Goal: Task Accomplishment & Management: Complete application form

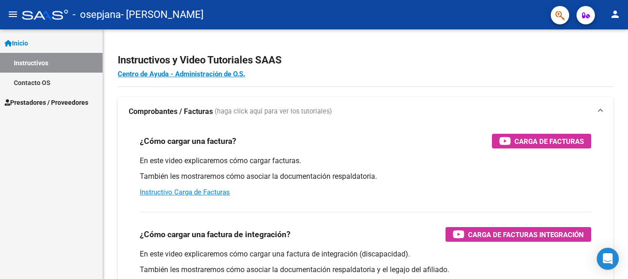
click at [38, 60] on link "Instructivos" at bounding box center [51, 63] width 102 height 20
click at [38, 16] on div at bounding box center [45, 15] width 46 height 10
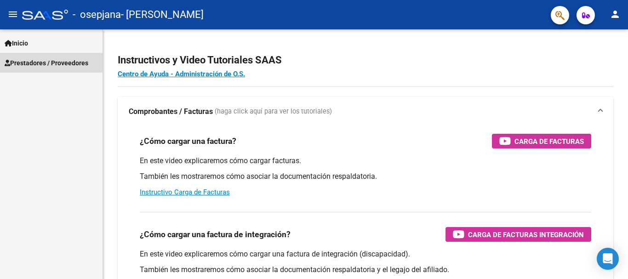
click at [39, 58] on span "Prestadores / Proveedores" at bounding box center [47, 63] width 84 height 10
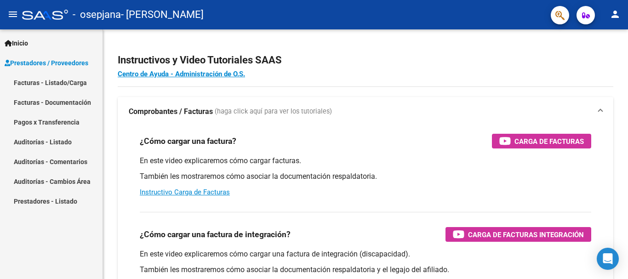
click at [57, 68] on span "Prestadores / Proveedores" at bounding box center [47, 63] width 84 height 10
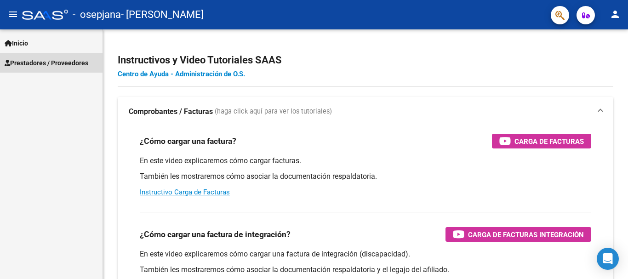
click at [57, 67] on span "Prestadores / Proveedores" at bounding box center [47, 63] width 84 height 10
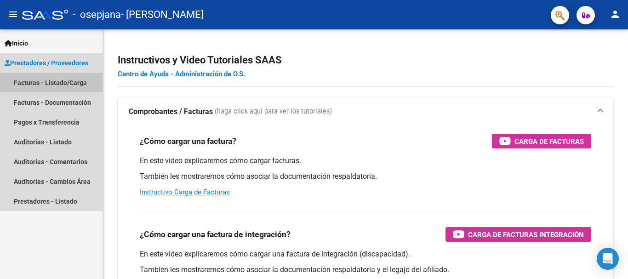
click at [59, 81] on link "Facturas - Listado/Carga" at bounding box center [51, 83] width 102 height 20
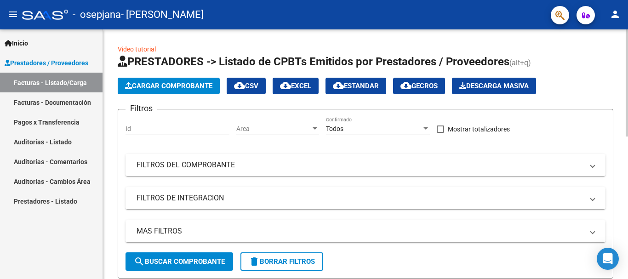
click at [165, 87] on span "Cargar Comprobante" at bounding box center [168, 86] width 87 height 8
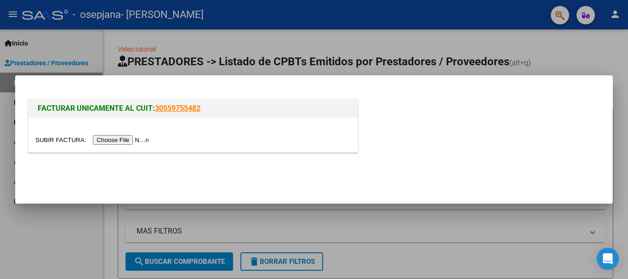
click at [126, 144] on input "file" at bounding box center [93, 140] width 116 height 10
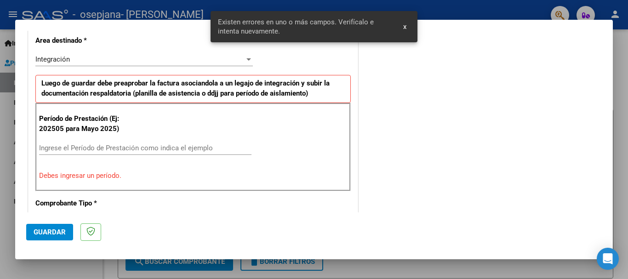
scroll to position [229, 0]
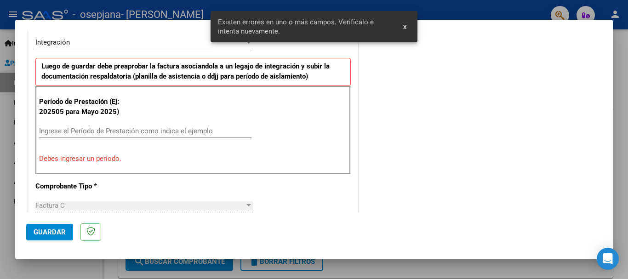
click at [190, 136] on div "Ingrese el Período de Prestación como indica el ejemplo" at bounding box center [145, 131] width 212 height 14
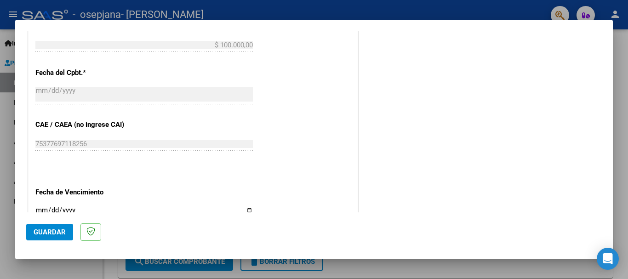
scroll to position [627, 0]
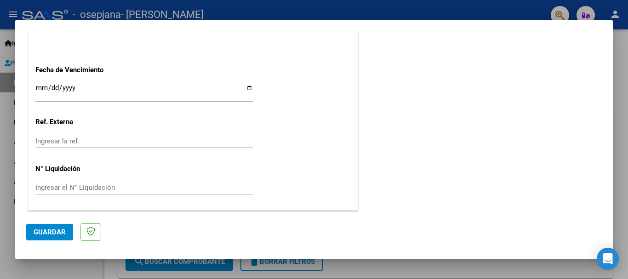
type input "202508"
click at [55, 86] on input "Ingresar la fecha" at bounding box center [143, 91] width 217 height 15
click at [41, 86] on input "Ingresar la fecha" at bounding box center [143, 91] width 217 height 15
click at [244, 85] on input "Ingresar la fecha" at bounding box center [143, 91] width 217 height 15
type input "[DATE]"
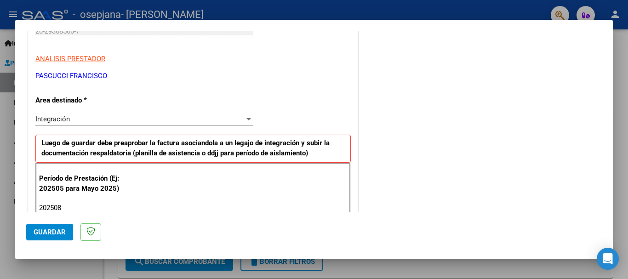
scroll to position [184, 0]
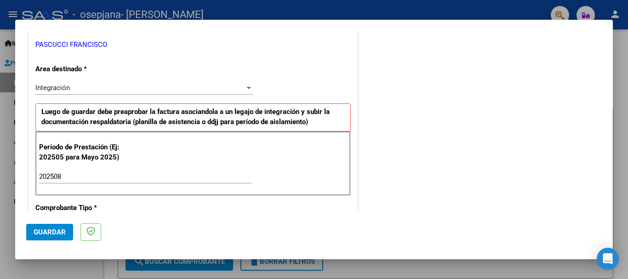
click at [106, 86] on div "Integración" at bounding box center [139, 88] width 209 height 8
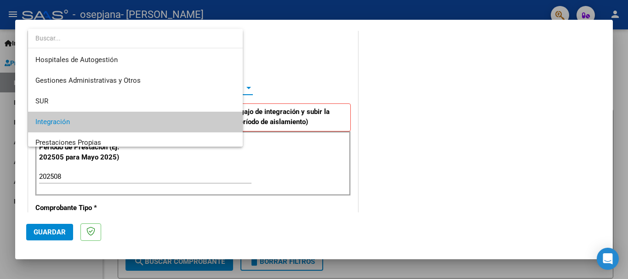
scroll to position [34, 0]
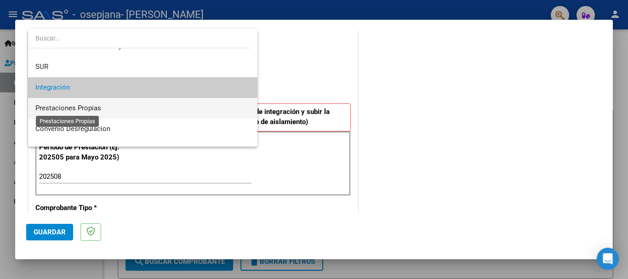
click at [94, 110] on span "Prestaciones Propias" at bounding box center [68, 108] width 66 height 8
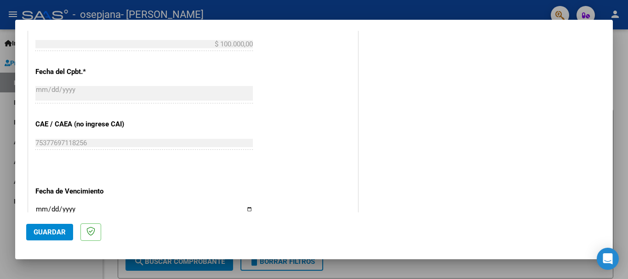
scroll to position [535, 0]
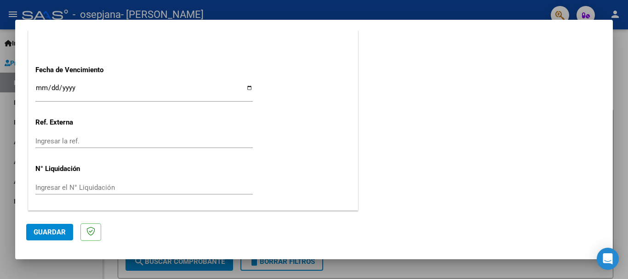
click at [51, 230] on span "Guardar" at bounding box center [50, 232] width 32 height 8
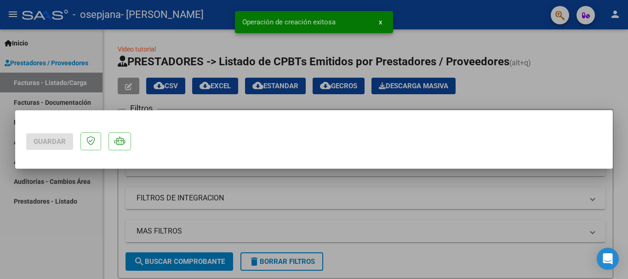
scroll to position [0, 0]
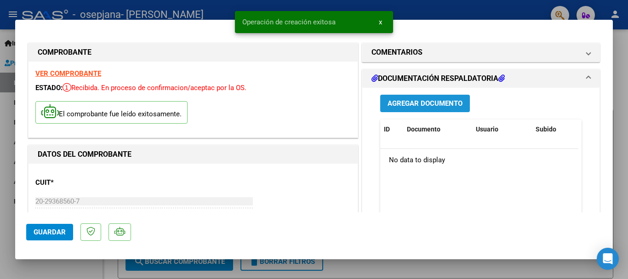
click at [381, 105] on button "Agregar Documento" at bounding box center [425, 103] width 90 height 17
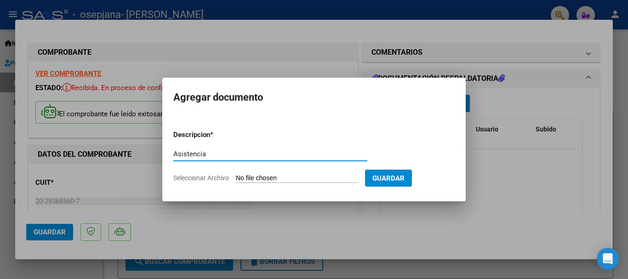
type input "Asistencia"
click at [301, 178] on input "Seleccionar Archivo" at bounding box center [297, 178] width 122 height 9
type input "C:\fakepath\Consentimiento- Asistencia [PERSON_NAME] Psicología 2025.pdf"
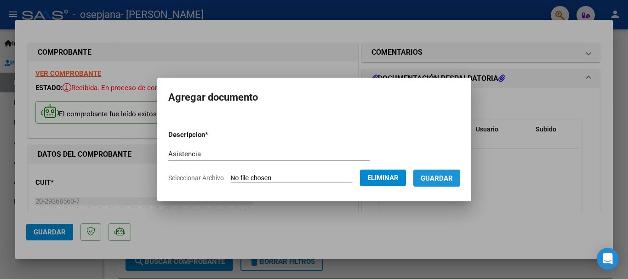
click at [453, 177] on span "Guardar" at bounding box center [437, 178] width 32 height 8
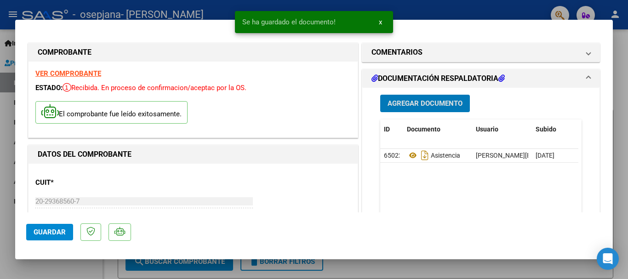
click at [146, 9] on div at bounding box center [314, 139] width 628 height 279
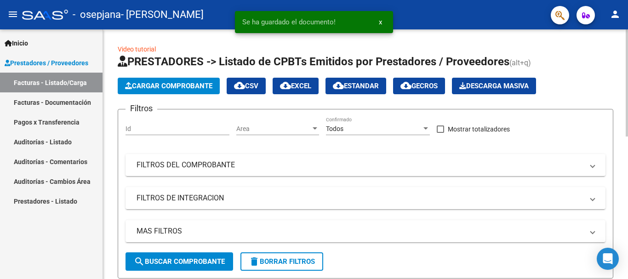
click at [168, 82] on button "Cargar Comprobante" at bounding box center [169, 86] width 102 height 17
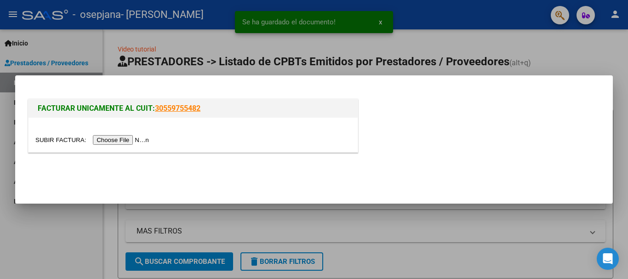
click at [130, 143] on input "file" at bounding box center [93, 140] width 116 height 10
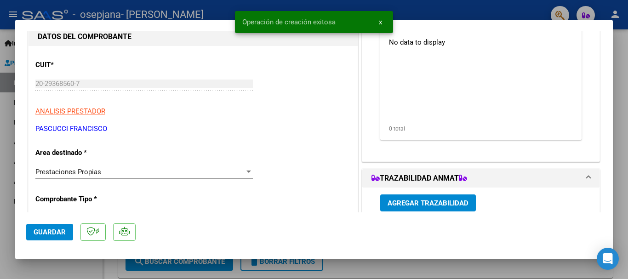
scroll to position [184, 0]
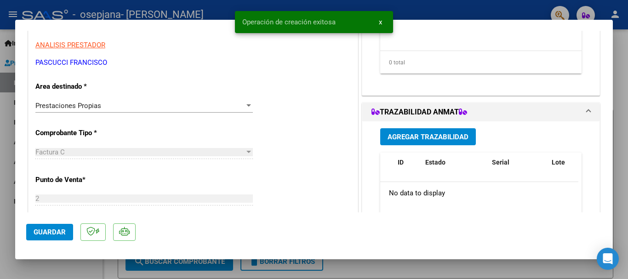
click at [151, 107] on div "Prestaciones Propias" at bounding box center [139, 106] width 209 height 8
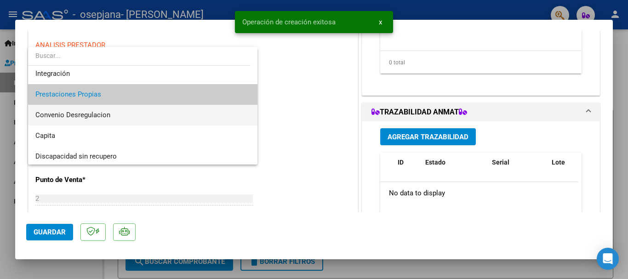
scroll to position [68, 0]
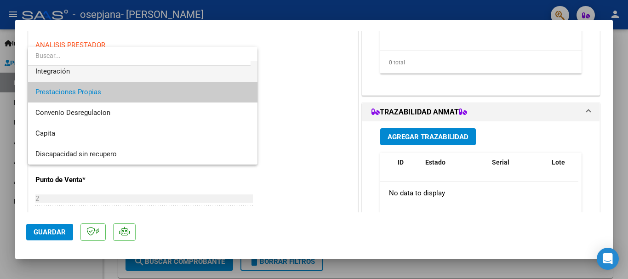
click at [156, 71] on span "Integración" at bounding box center [142, 71] width 215 height 21
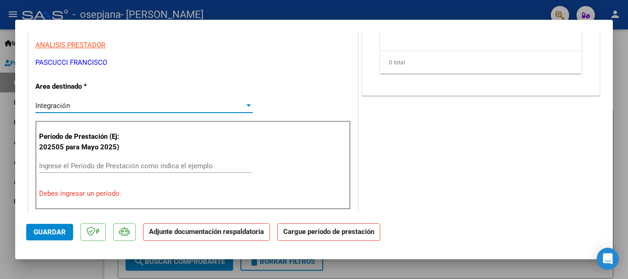
scroll to position [322, 0]
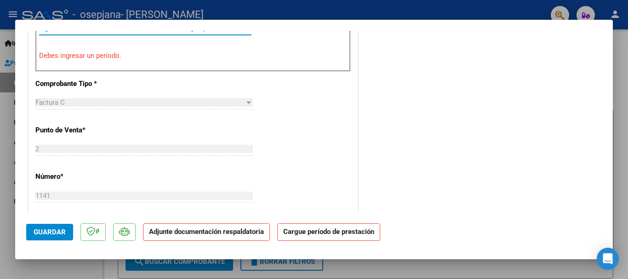
click at [152, 32] on input "Ingrese el Período de Prestación como indica el ejemplo" at bounding box center [145, 28] width 212 height 8
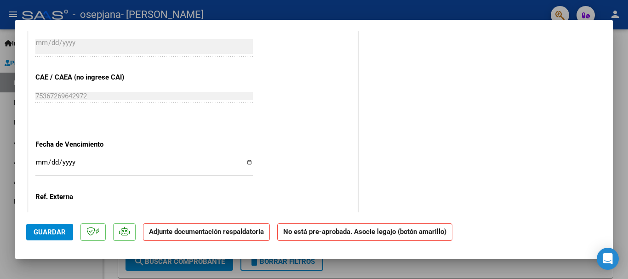
scroll to position [617, 0]
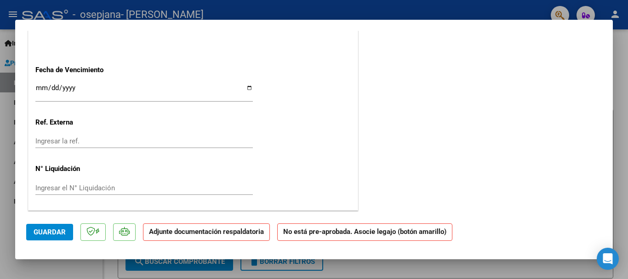
type input "202508"
click at [245, 88] on input "Ingresar la fecha" at bounding box center [143, 91] width 217 height 15
type input "[DATE]"
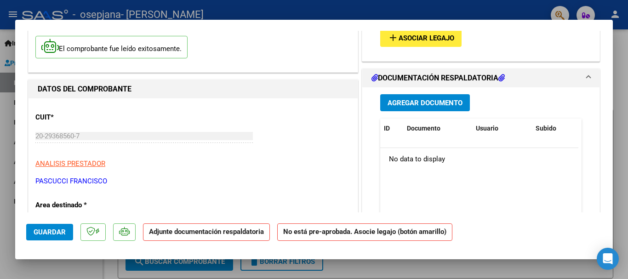
scroll to position [19, 0]
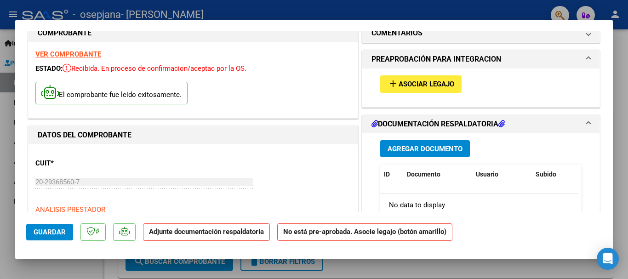
click at [393, 81] on mat-icon "add" at bounding box center [392, 83] width 11 height 11
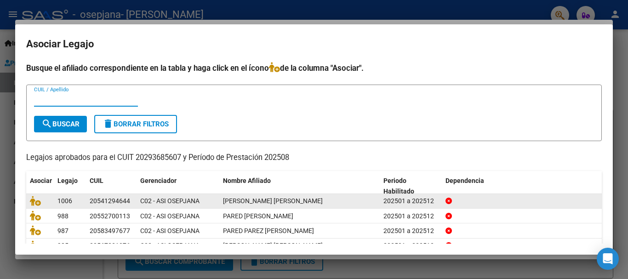
scroll to position [60, 0]
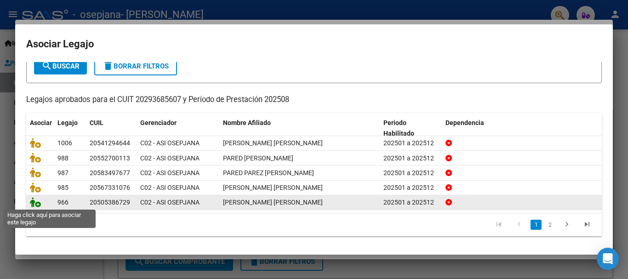
click at [37, 199] on icon at bounding box center [35, 202] width 11 height 10
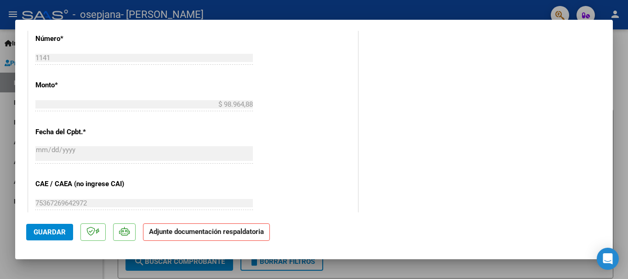
scroll to position [641, 0]
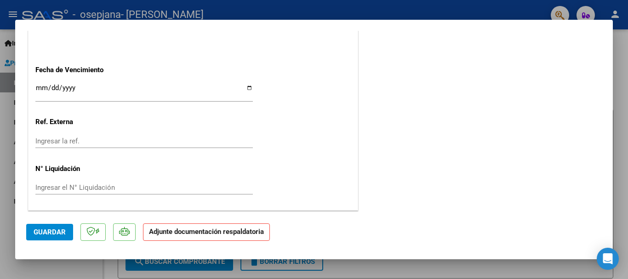
click at [54, 233] on span "Guardar" at bounding box center [50, 232] width 32 height 8
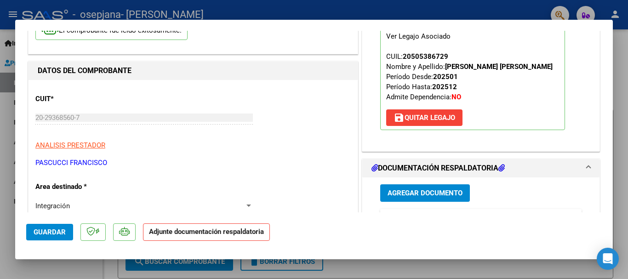
scroll to position [138, 0]
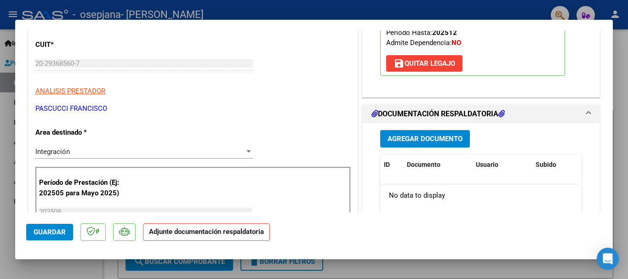
click at [395, 141] on span "Agregar Documento" at bounding box center [424, 139] width 75 height 8
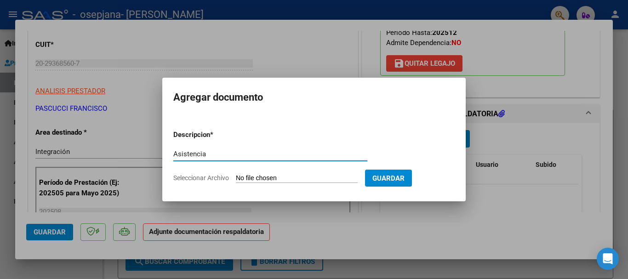
type input "Asistencia"
click at [301, 174] on input "Seleccionar Archivo" at bounding box center [297, 178] width 122 height 9
type input "C:\fakepath\Asistencia [PERSON_NAME][DATE]-.pdf"
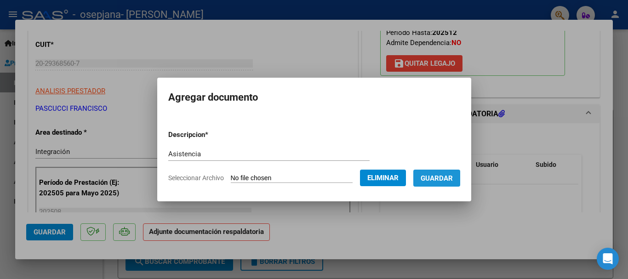
click at [441, 182] on span "Guardar" at bounding box center [437, 178] width 32 height 8
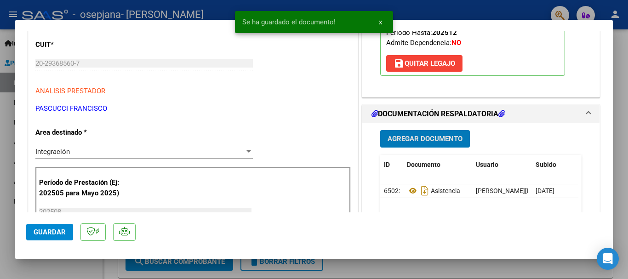
click at [165, 12] on div at bounding box center [314, 139] width 628 height 279
type input "$ 0,00"
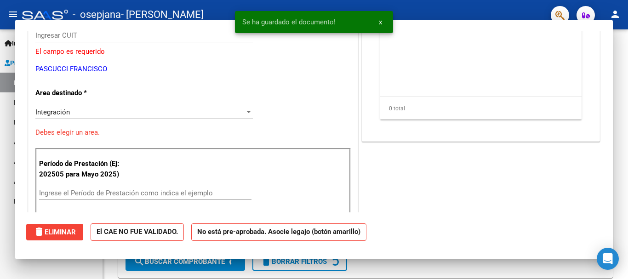
scroll to position [110, 0]
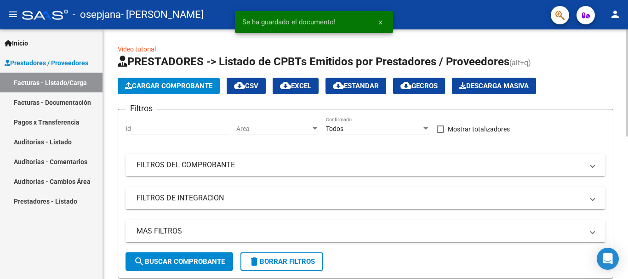
click at [153, 81] on button "Cargar Comprobante" at bounding box center [169, 86] width 102 height 17
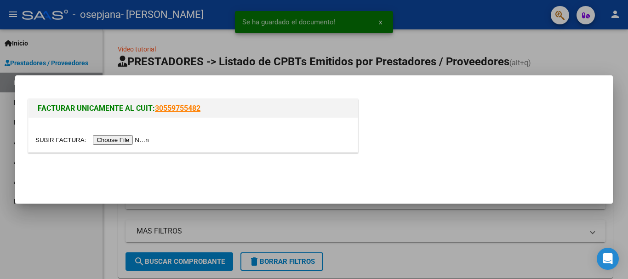
click at [123, 141] on input "file" at bounding box center [93, 140] width 116 height 10
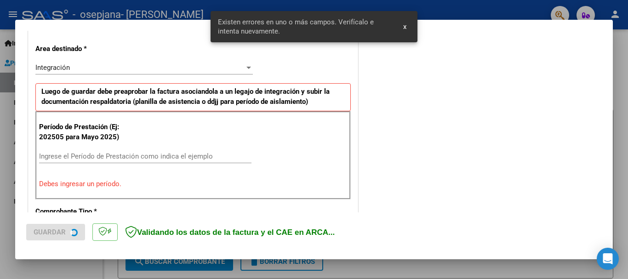
scroll to position [212, 0]
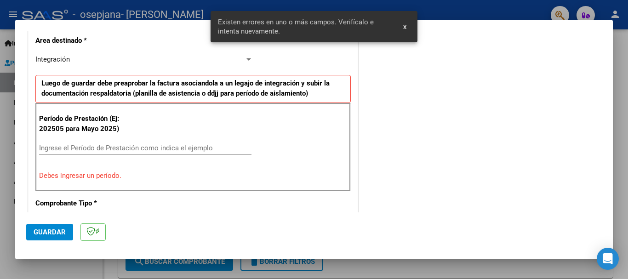
click at [199, 152] on div "Ingrese el Período de Prestación como indica el ejemplo" at bounding box center [145, 148] width 212 height 14
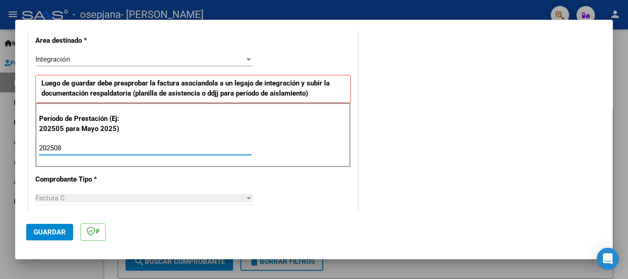
type input "202508"
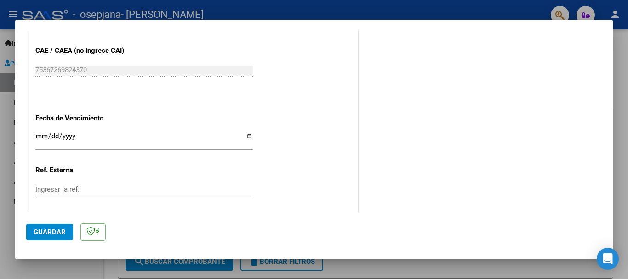
scroll to position [580, 0]
click at [245, 132] on input "Ingresar la fecha" at bounding box center [143, 138] width 217 height 15
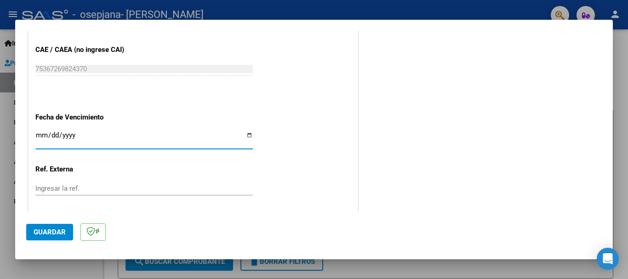
type input "[DATE]"
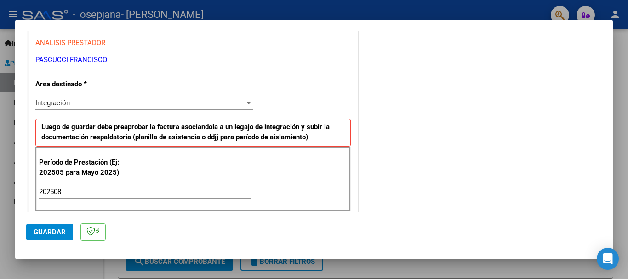
scroll to position [184, 0]
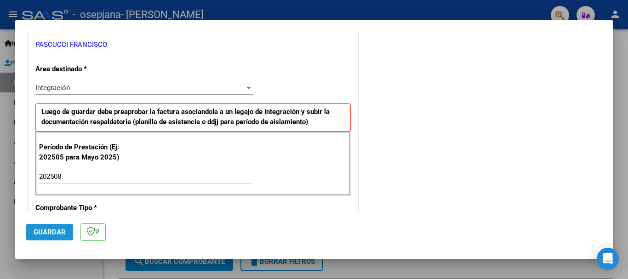
click at [58, 233] on span "Guardar" at bounding box center [50, 232] width 32 height 8
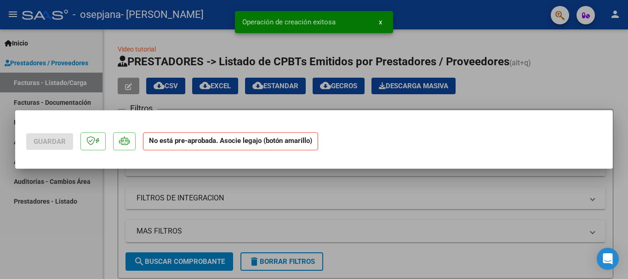
scroll to position [0, 0]
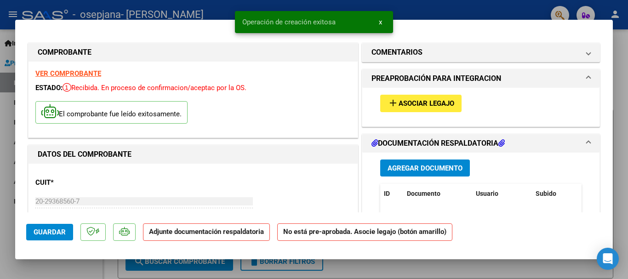
click at [443, 104] on span "Asociar Legajo" at bounding box center [426, 104] width 56 height 8
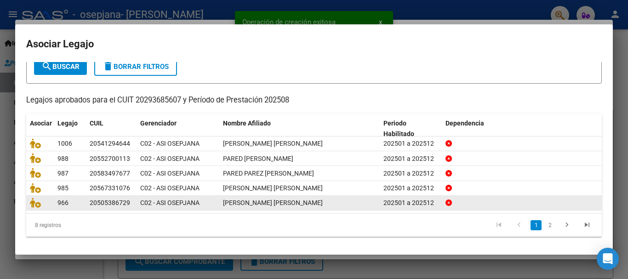
scroll to position [60, 0]
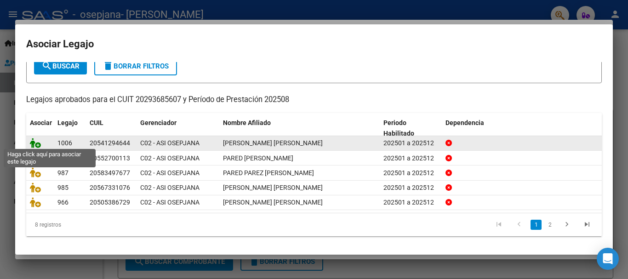
click at [34, 142] on icon at bounding box center [35, 143] width 11 height 10
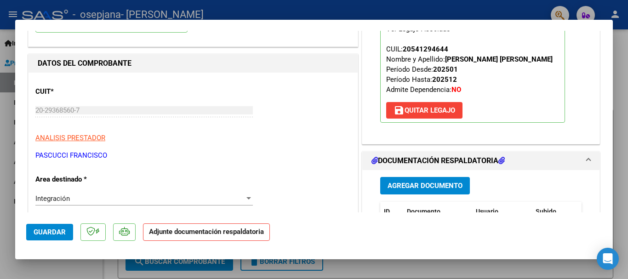
scroll to position [138, 0]
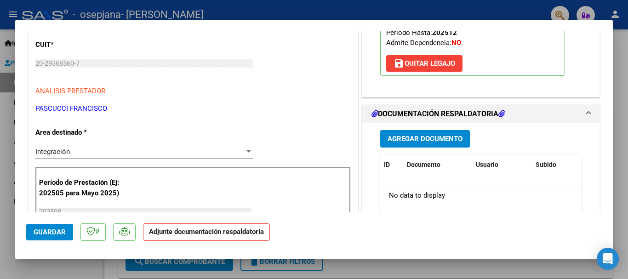
click at [422, 138] on span "Agregar Documento" at bounding box center [424, 139] width 75 height 8
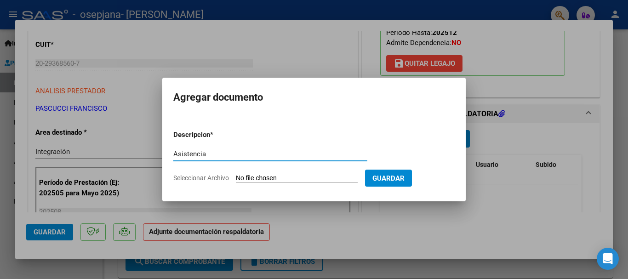
type input "Asistencia"
click at [308, 174] on input "Seleccionar Archivo" at bounding box center [297, 178] width 122 height 9
type input "C:\fakepath\Asistencia [PERSON_NAME][DATE]-.pdf"
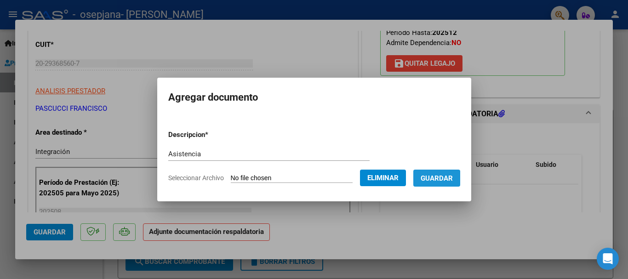
click at [438, 180] on span "Guardar" at bounding box center [437, 178] width 32 height 8
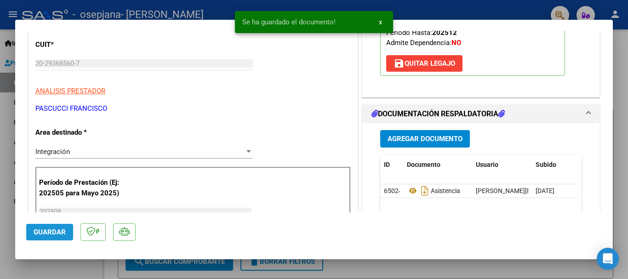
click at [61, 228] on span "Guardar" at bounding box center [50, 232] width 32 height 8
click at [114, 7] on div at bounding box center [314, 139] width 628 height 279
type input "$ 0,00"
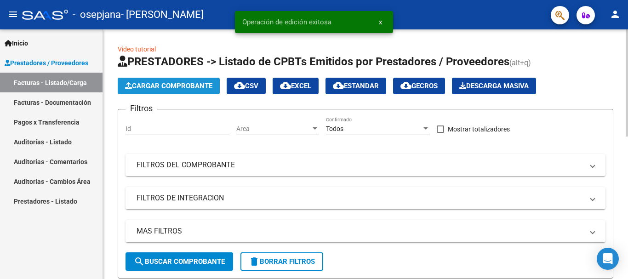
click at [175, 90] on button "Cargar Comprobante" at bounding box center [169, 86] width 102 height 17
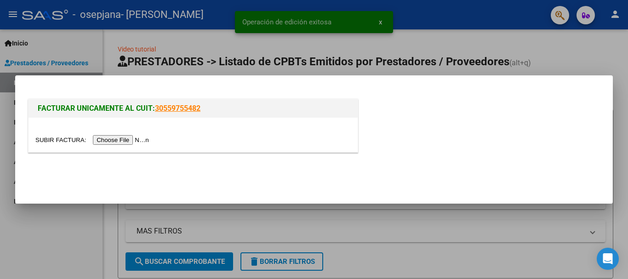
click at [128, 134] on div at bounding box center [192, 135] width 329 height 34
click at [125, 137] on input "file" at bounding box center [93, 140] width 116 height 10
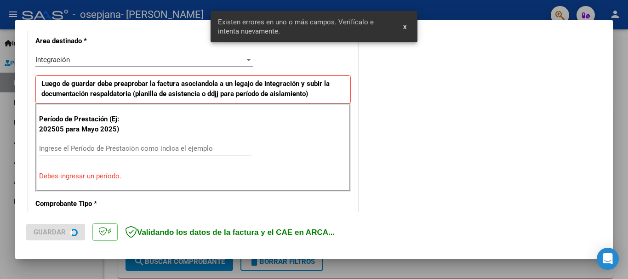
scroll to position [212, 0]
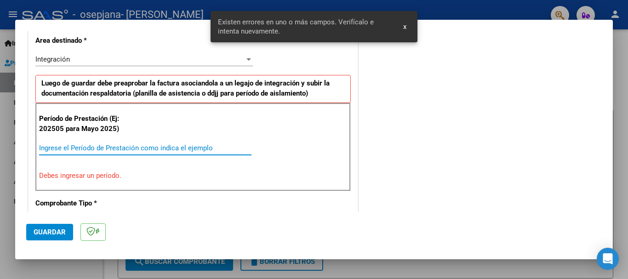
click at [231, 150] on input "Ingrese el Período de Prestación como indica el ejemplo" at bounding box center [145, 148] width 212 height 8
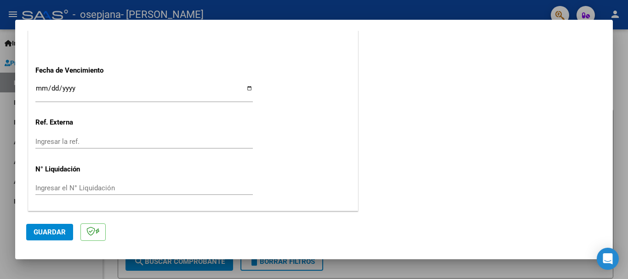
scroll to position [627, 0]
type input "202508"
click at [42, 85] on input "Ingresar la fecha" at bounding box center [143, 91] width 217 height 15
click at [246, 87] on input "Ingresar la fecha" at bounding box center [143, 91] width 217 height 15
type input "[DATE]"
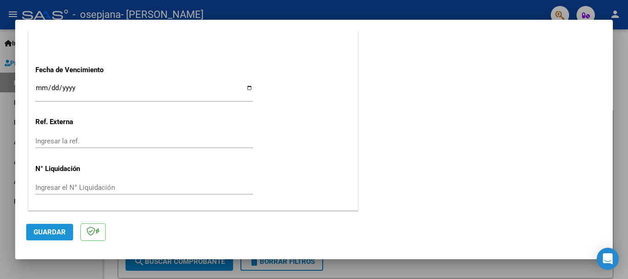
click at [51, 230] on span "Guardar" at bounding box center [50, 232] width 32 height 8
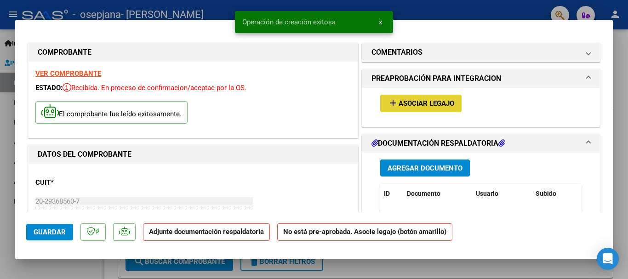
click at [398, 101] on span "Asociar Legajo" at bounding box center [426, 104] width 56 height 8
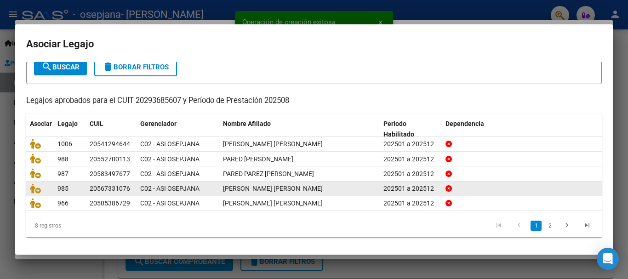
scroll to position [60, 0]
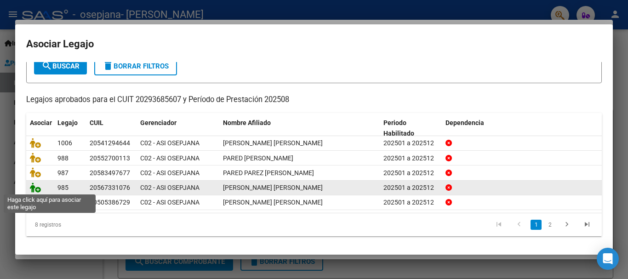
click at [35, 186] on icon at bounding box center [35, 187] width 11 height 10
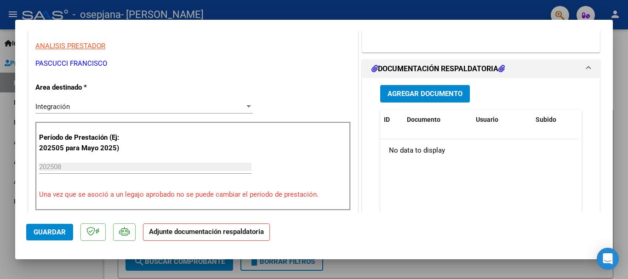
scroll to position [184, 0]
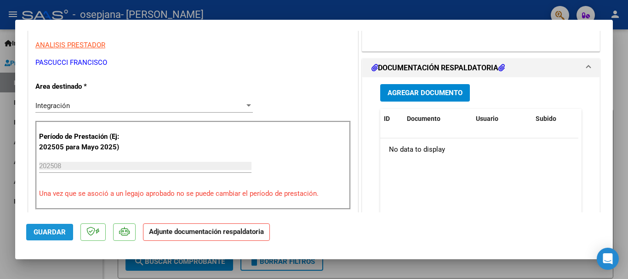
click at [53, 228] on span "Guardar" at bounding box center [50, 232] width 32 height 8
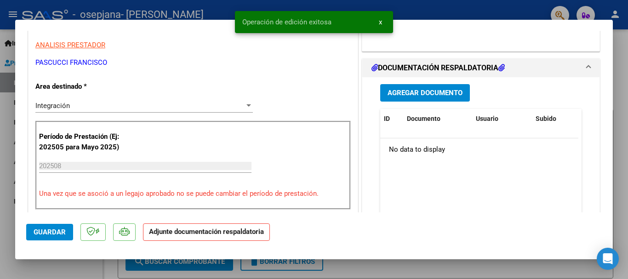
click at [410, 90] on span "Agregar Documento" at bounding box center [424, 93] width 75 height 8
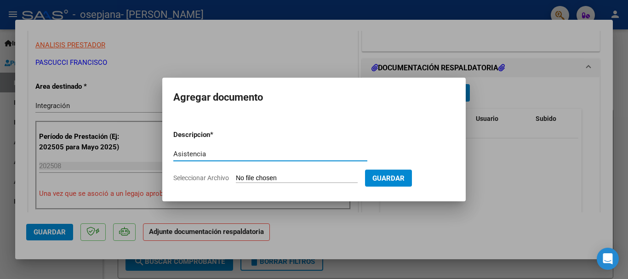
type input "Asistencia"
click at [314, 171] on form "Descripcion * Asistencia Escriba aquí una descripcion Seleccionar Archivo Guard…" at bounding box center [313, 156] width 281 height 67
click at [300, 177] on input "Seleccionar Archivo" at bounding box center [297, 178] width 122 height 9
type input "C:\fakepath\Asistencia [PERSON_NAME][DATE]-.pdf"
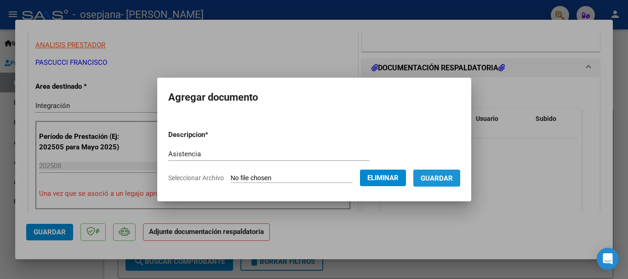
click at [445, 181] on span "Guardar" at bounding box center [437, 178] width 32 height 8
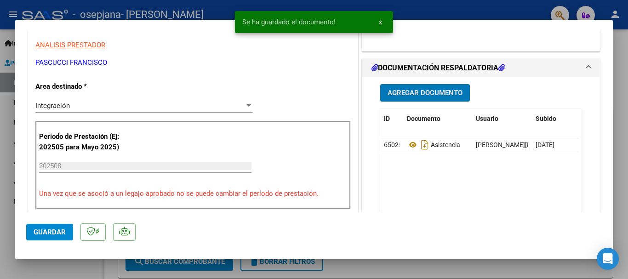
click at [52, 233] on span "Guardar" at bounding box center [50, 232] width 32 height 8
click at [166, 8] on div at bounding box center [314, 139] width 628 height 279
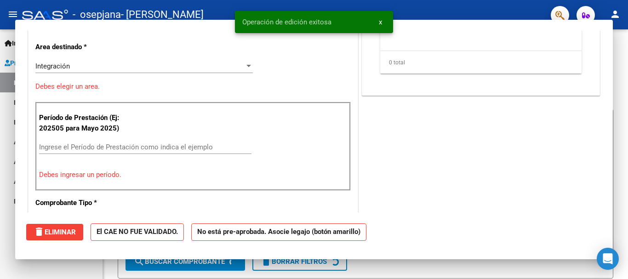
scroll to position [0, 0]
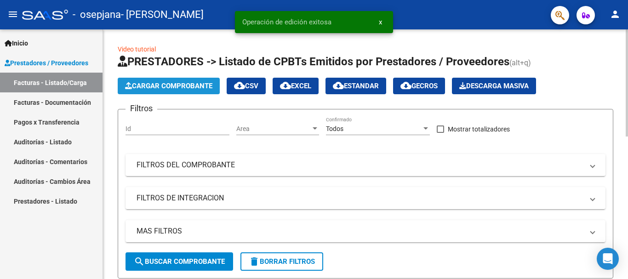
click at [156, 81] on button "Cargar Comprobante" at bounding box center [169, 86] width 102 height 17
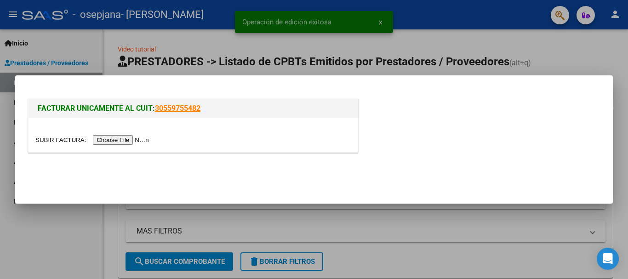
click at [117, 137] on input "file" at bounding box center [93, 140] width 116 height 10
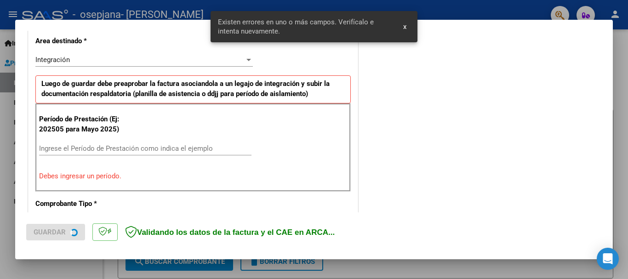
scroll to position [212, 0]
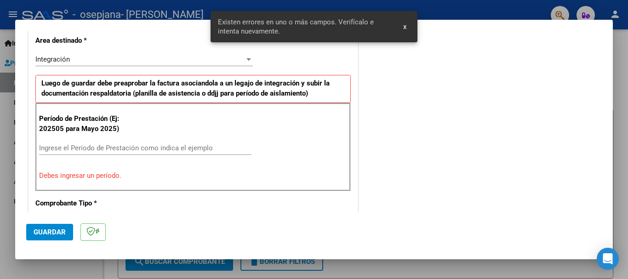
click at [169, 151] on input "Ingrese el Período de Prestación como indica el ejemplo" at bounding box center [145, 148] width 212 height 8
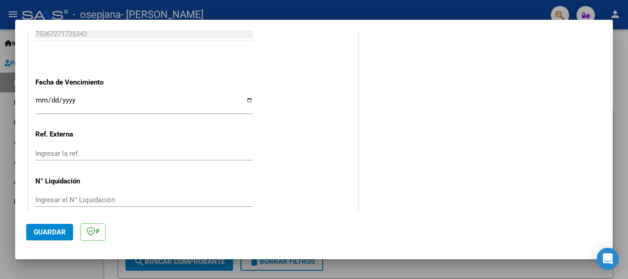
scroll to position [626, 0]
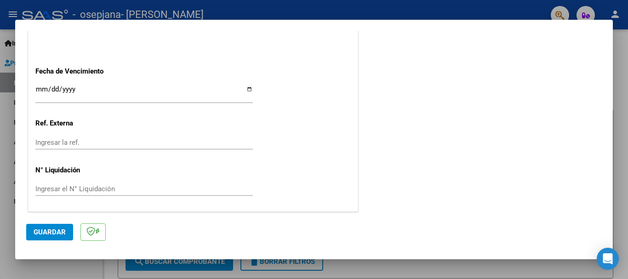
type input "202508"
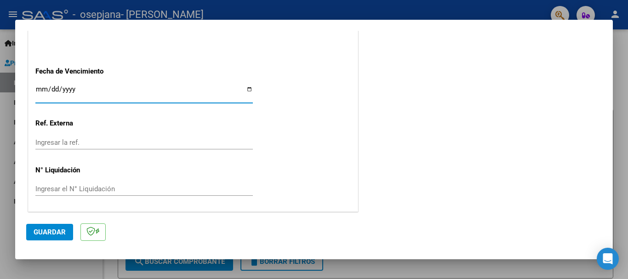
click at [244, 91] on input "Ingresar la fecha" at bounding box center [143, 92] width 217 height 15
type input "[DATE]"
click at [55, 235] on span "Guardar" at bounding box center [50, 232] width 32 height 8
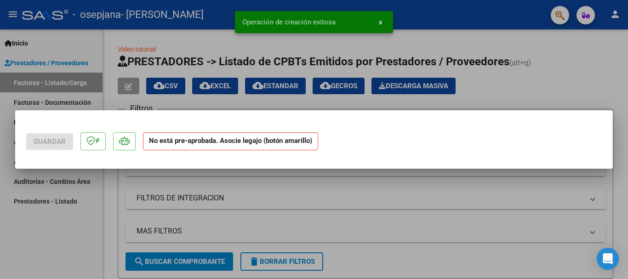
scroll to position [0, 0]
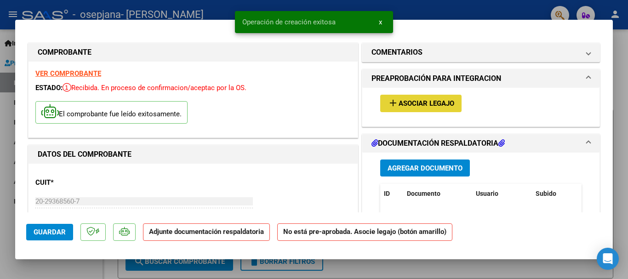
click at [405, 106] on span "Asociar Legajo" at bounding box center [426, 104] width 56 height 8
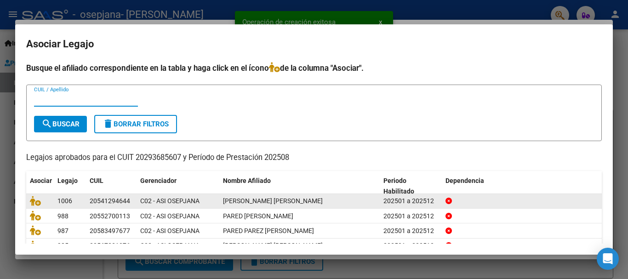
scroll to position [46, 0]
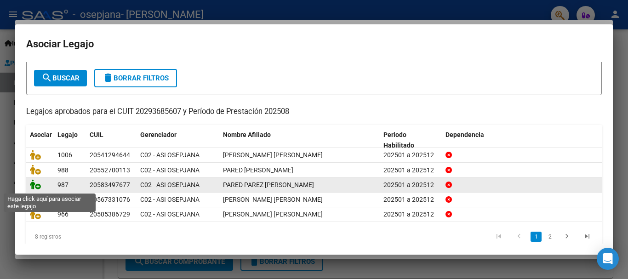
click at [37, 183] on icon at bounding box center [35, 184] width 11 height 10
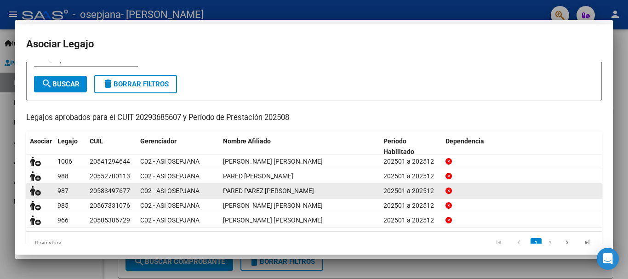
scroll to position [0, 0]
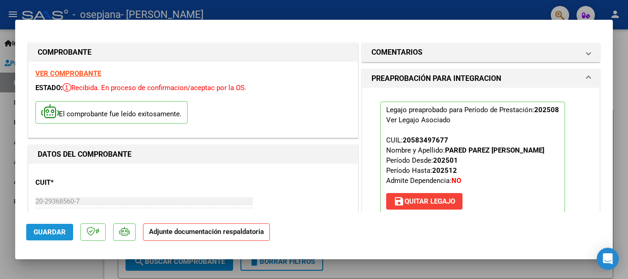
click at [59, 228] on span "Guardar" at bounding box center [50, 232] width 32 height 8
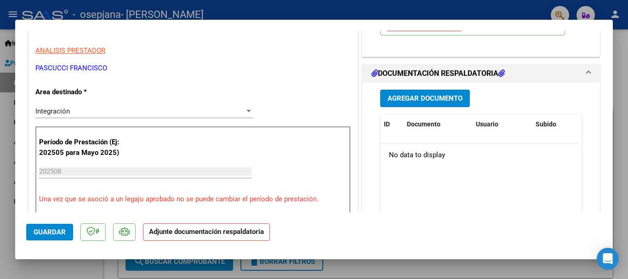
scroll to position [184, 0]
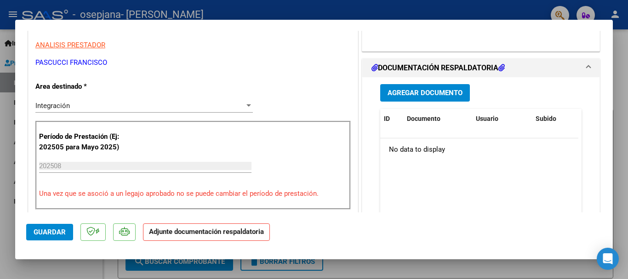
click at [424, 84] on button "Agregar Documento" at bounding box center [425, 92] width 90 height 17
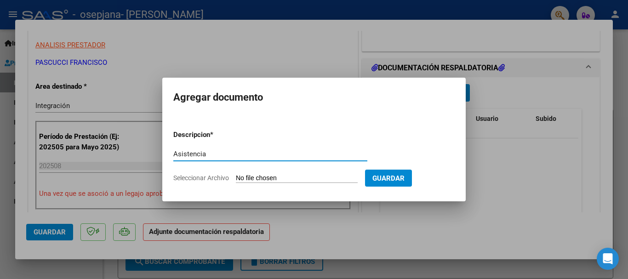
type input "Asistencia"
click at [314, 177] on input "Seleccionar Archivo" at bounding box center [297, 178] width 122 height 9
type input "C:\fakepath\Asistencia [PERSON_NAME] -[DATE]-.pdf"
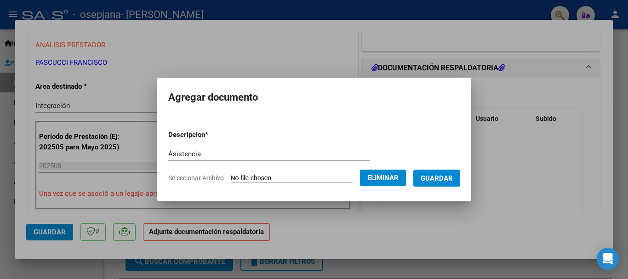
click at [443, 177] on span "Guardar" at bounding box center [437, 178] width 32 height 8
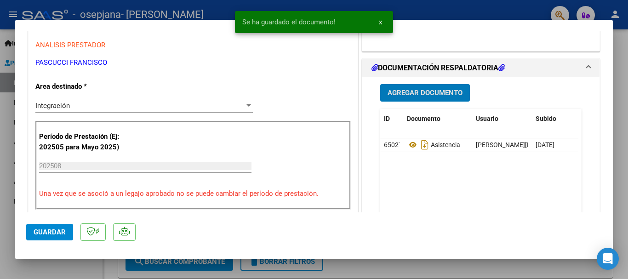
click at [51, 228] on span "Guardar" at bounding box center [50, 232] width 32 height 8
click at [177, 6] on div at bounding box center [314, 139] width 628 height 279
type input "$ 0,00"
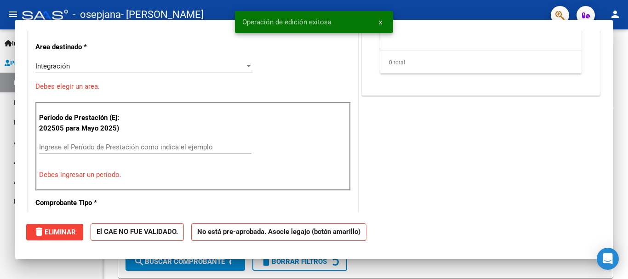
scroll to position [156, 0]
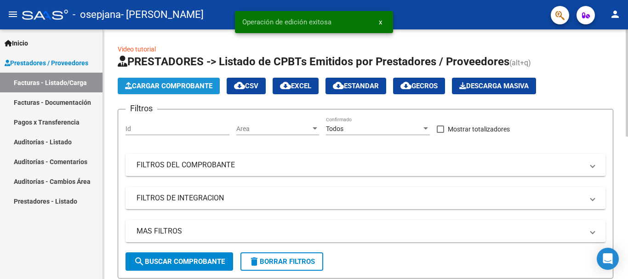
click at [199, 87] on span "Cargar Comprobante" at bounding box center [168, 86] width 87 height 8
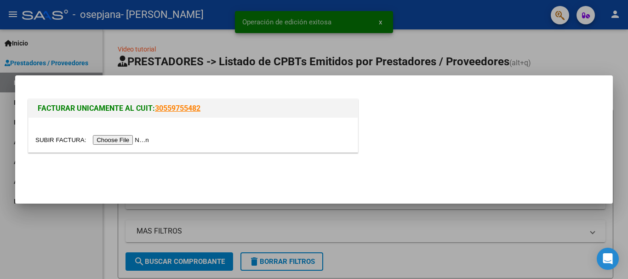
click at [141, 140] on input "file" at bounding box center [93, 140] width 116 height 10
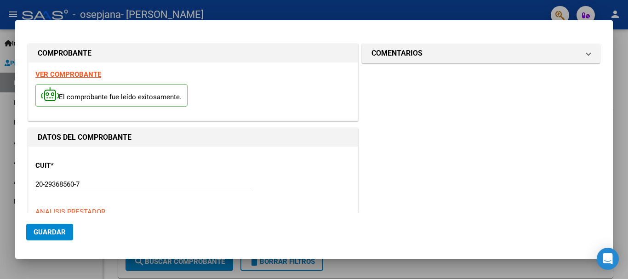
drag, startPoint x: 230, startPoint y: 99, endPoint x: 129, endPoint y: 180, distance: 129.8
click at [228, 101] on div "El comprobante fue leído exitosamente." at bounding box center [192, 97] width 315 height 34
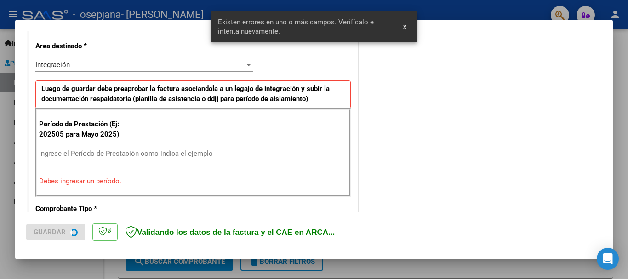
scroll to position [212, 0]
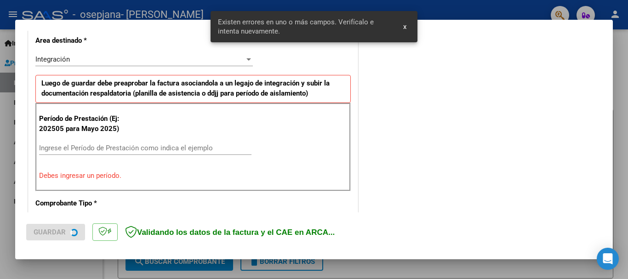
click at [173, 146] on input "Ingrese el Período de Prestación como indica el ejemplo" at bounding box center [145, 148] width 212 height 8
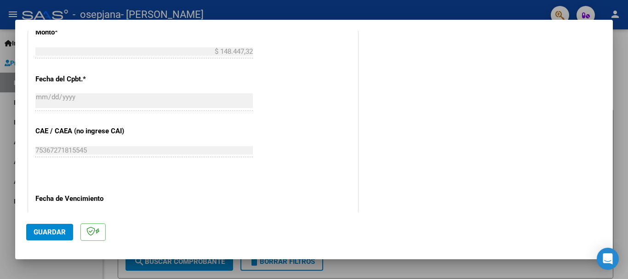
scroll to position [534, 0]
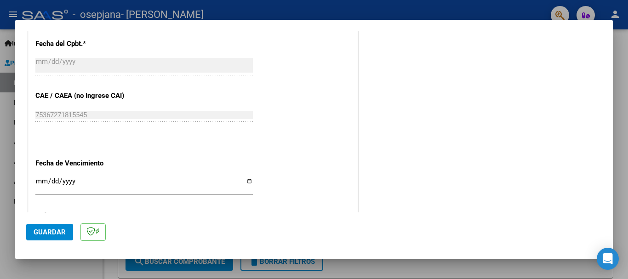
type input "202508"
click at [245, 180] on input "Ingresar la fecha" at bounding box center [143, 184] width 217 height 15
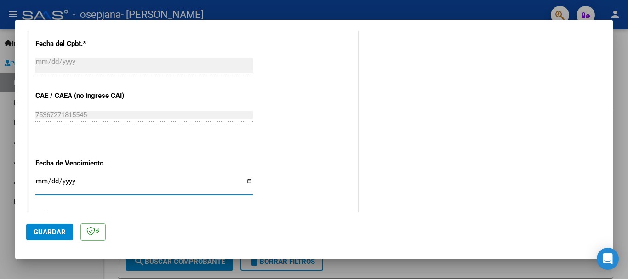
type input "[DATE]"
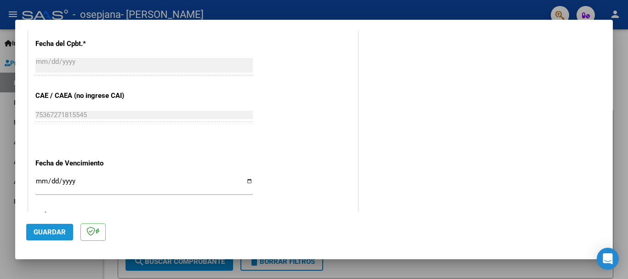
click at [61, 234] on span "Guardar" at bounding box center [50, 232] width 32 height 8
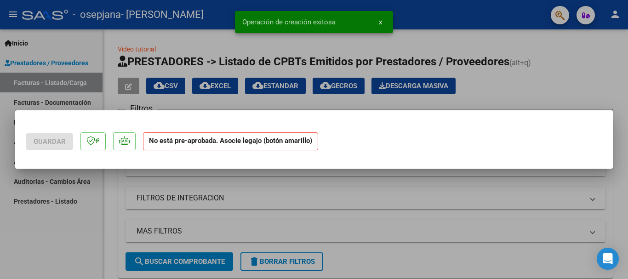
scroll to position [0, 0]
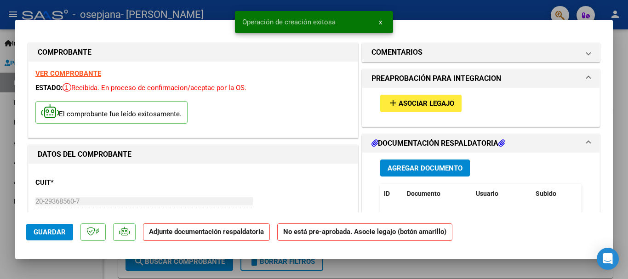
click at [436, 96] on button "add Asociar Legajo" at bounding box center [420, 103] width 81 height 17
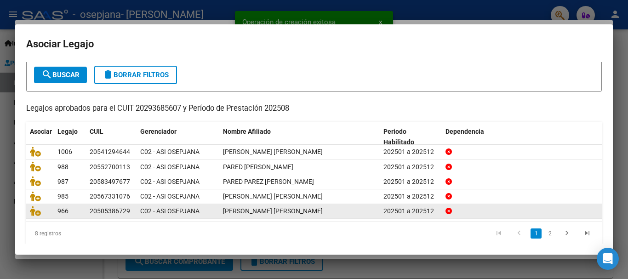
scroll to position [60, 0]
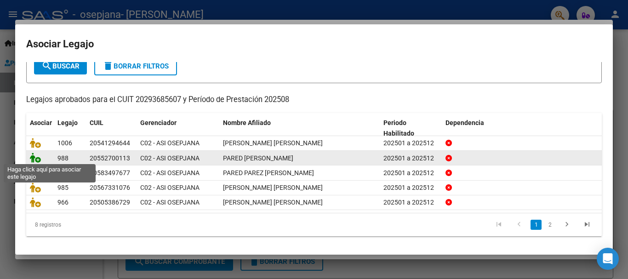
click at [35, 154] on icon at bounding box center [35, 158] width 11 height 10
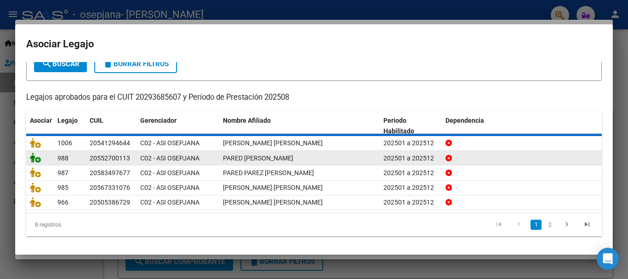
scroll to position [0, 0]
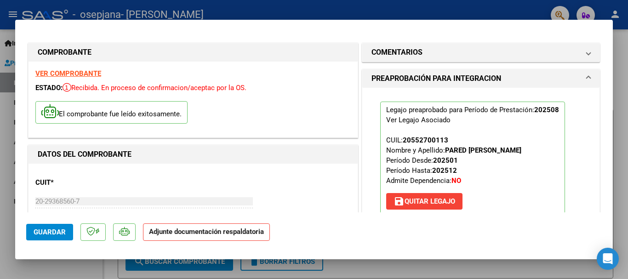
click at [61, 235] on span "Guardar" at bounding box center [50, 232] width 32 height 8
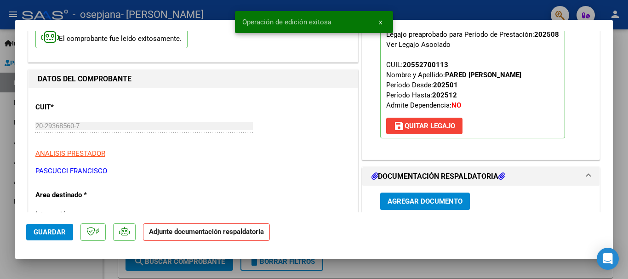
scroll to position [138, 0]
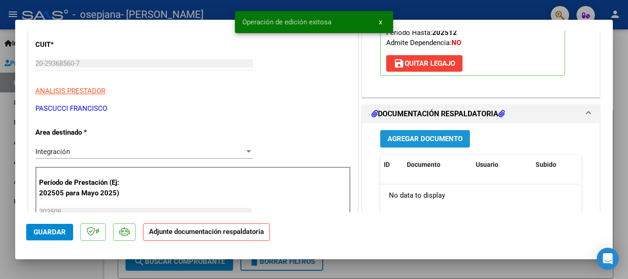
click at [387, 136] on span "Agregar Documento" at bounding box center [424, 139] width 75 height 8
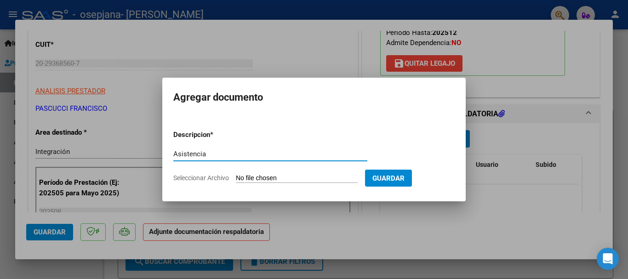
type input "Asistencia"
click at [277, 179] on input "Seleccionar Archivo" at bounding box center [297, 178] width 122 height 9
type input "C:\fakepath\Asistencia [PERSON_NAME] Pared -[DATE]-.pdf"
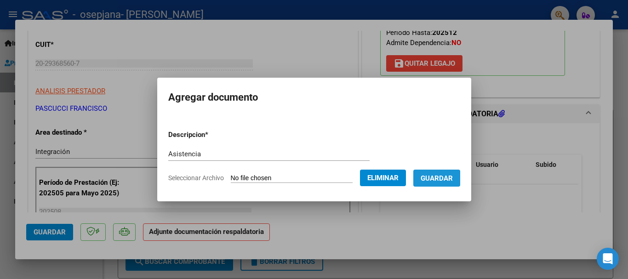
click at [438, 179] on span "Guardar" at bounding box center [437, 178] width 32 height 8
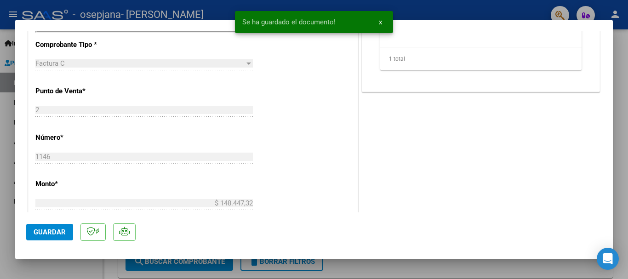
scroll to position [368, 0]
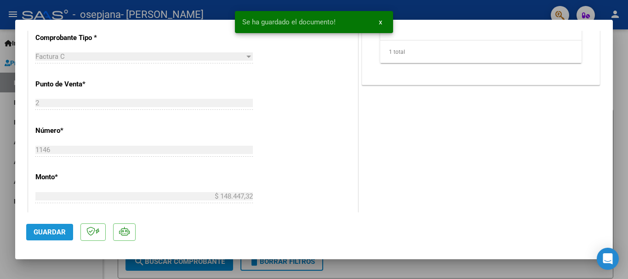
click at [52, 233] on span "Guardar" at bounding box center [50, 232] width 32 height 8
click at [160, 2] on div at bounding box center [314, 139] width 628 height 279
type input "$ 0,00"
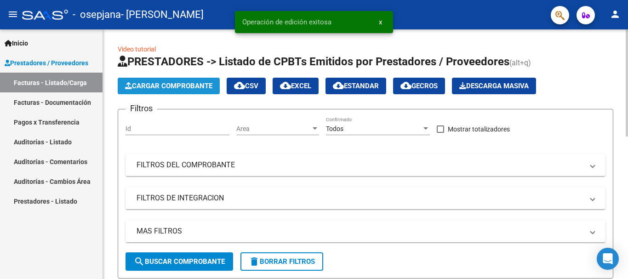
click at [164, 87] on span "Cargar Comprobante" at bounding box center [168, 86] width 87 height 8
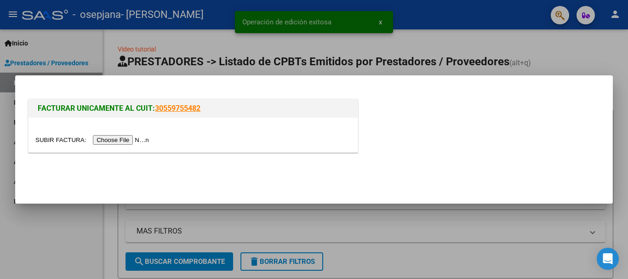
click at [122, 140] on input "file" at bounding box center [93, 140] width 116 height 10
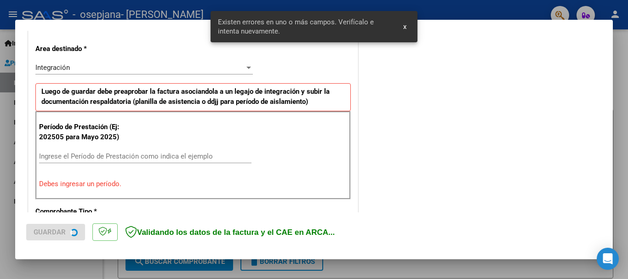
scroll to position [212, 0]
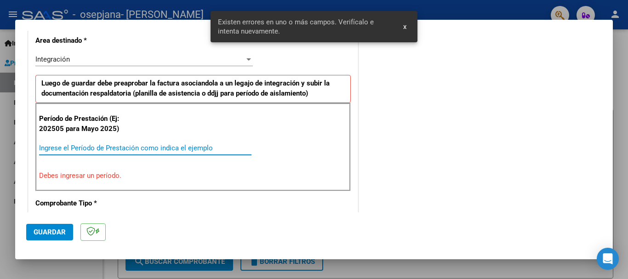
click at [130, 146] on input "Ingrese el Período de Prestación como indica el ejemplo" at bounding box center [145, 148] width 212 height 8
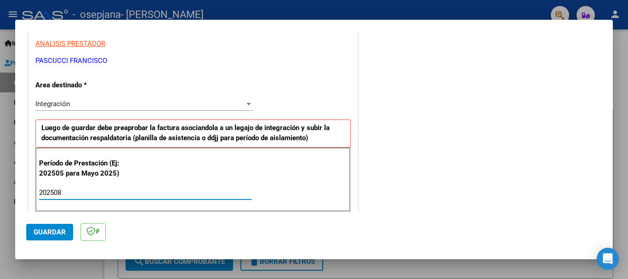
scroll to position [0, 0]
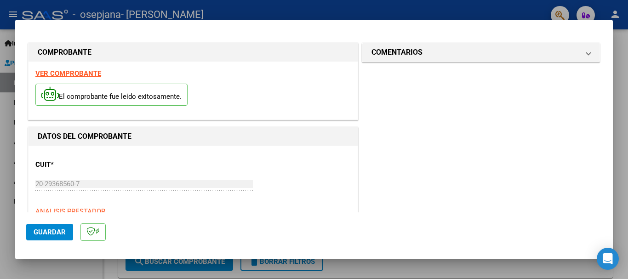
type input "202508"
click at [50, 235] on span "Guardar" at bounding box center [50, 232] width 32 height 8
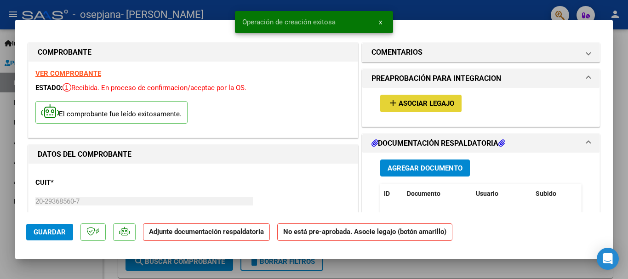
click at [398, 102] on span "Asociar Legajo" at bounding box center [426, 104] width 56 height 8
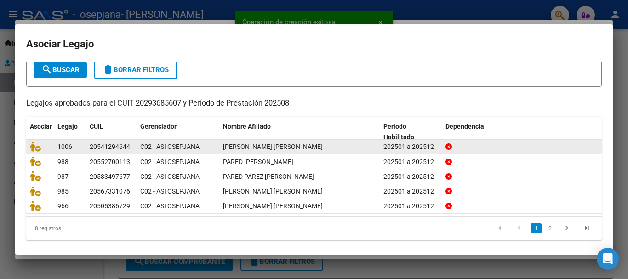
scroll to position [60, 0]
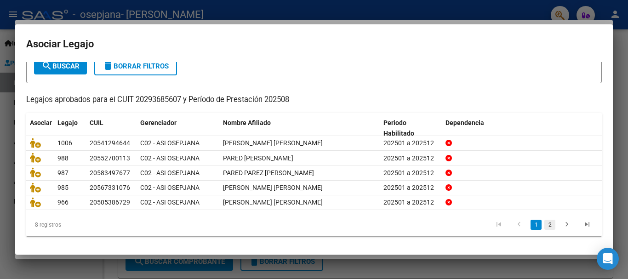
click at [546, 227] on link "2" at bounding box center [549, 225] width 11 height 10
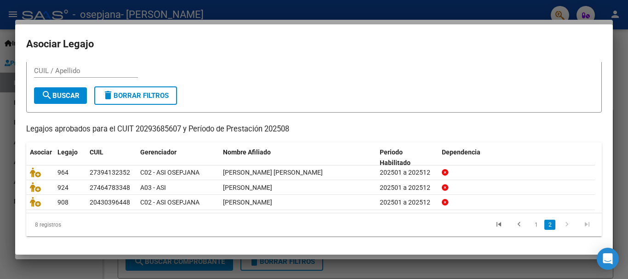
scroll to position [30, 0]
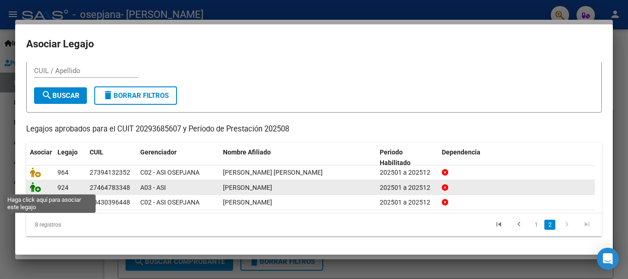
click at [35, 188] on icon at bounding box center [35, 187] width 11 height 10
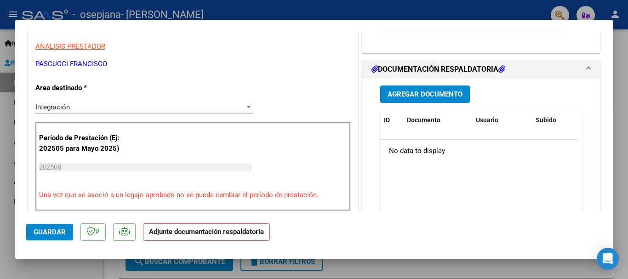
scroll to position [184, 0]
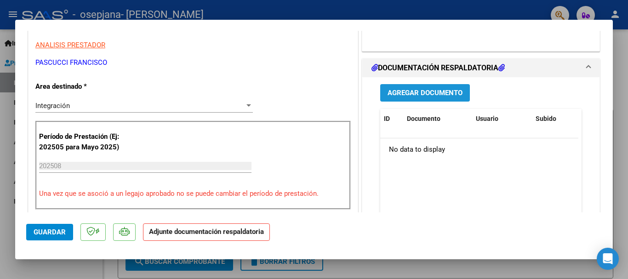
click at [399, 94] on span "Agregar Documento" at bounding box center [424, 93] width 75 height 8
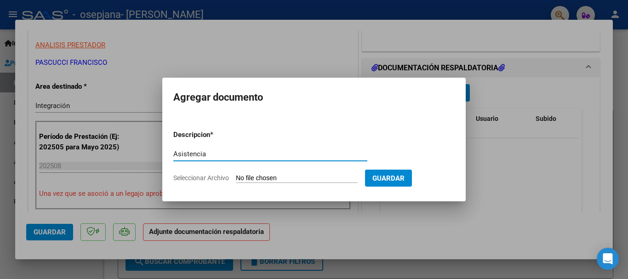
type input "Asistencia"
click at [290, 177] on input "Seleccionar Archivo" at bounding box center [297, 178] width 122 height 9
type input "C:\fakepath\Asistencia [PERSON_NAME][DATE]-.pdf"
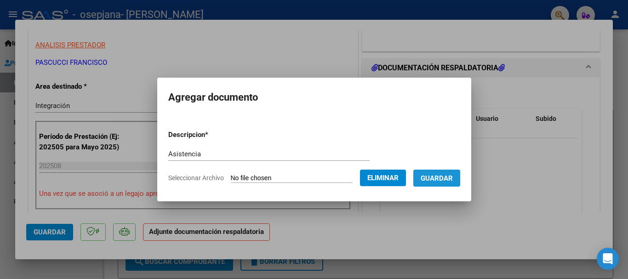
click at [442, 181] on span "Guardar" at bounding box center [437, 178] width 32 height 8
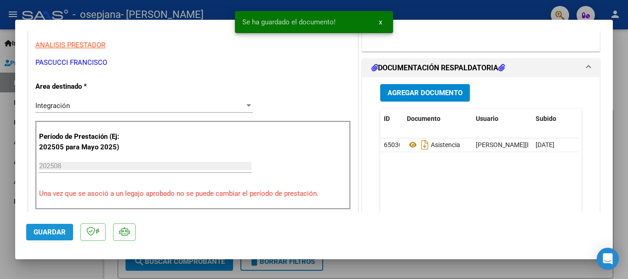
click at [65, 231] on button "Guardar" at bounding box center [49, 232] width 47 height 17
click at [174, 9] on div at bounding box center [314, 139] width 628 height 279
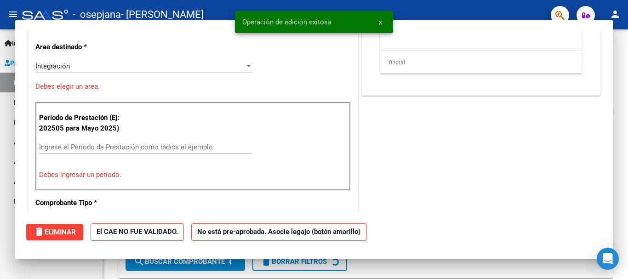
scroll to position [0, 0]
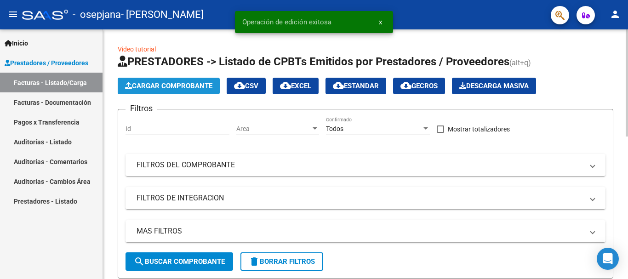
click at [174, 86] on span "Cargar Comprobante" at bounding box center [168, 86] width 87 height 8
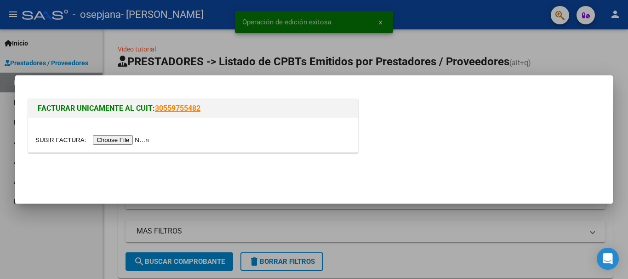
click at [136, 142] on input "file" at bounding box center [93, 140] width 116 height 10
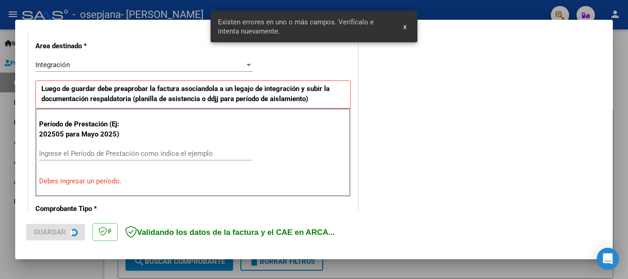
scroll to position [212, 0]
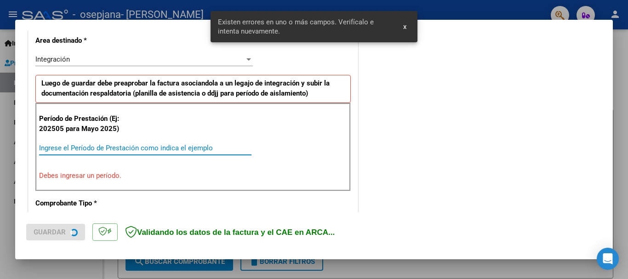
click at [116, 147] on input "Ingrese el Período de Prestación como indica el ejemplo" at bounding box center [145, 148] width 212 height 8
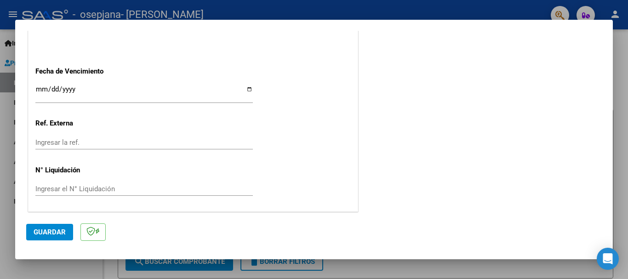
scroll to position [627, 0]
type input "202508"
click at [245, 86] on input "Ingresar la fecha" at bounding box center [143, 91] width 217 height 15
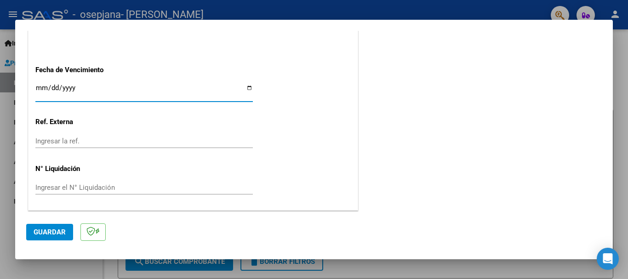
type input "[DATE]"
click at [54, 231] on span "Guardar" at bounding box center [50, 232] width 32 height 8
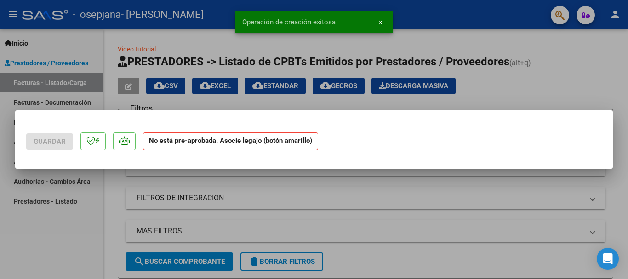
scroll to position [0, 0]
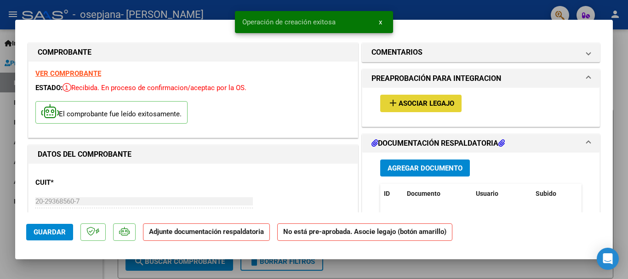
click at [433, 108] on span "Asociar Legajo" at bounding box center [426, 104] width 56 height 8
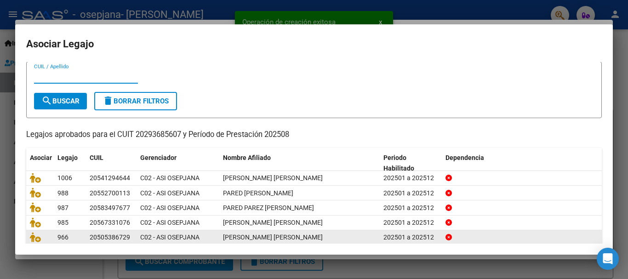
scroll to position [60, 0]
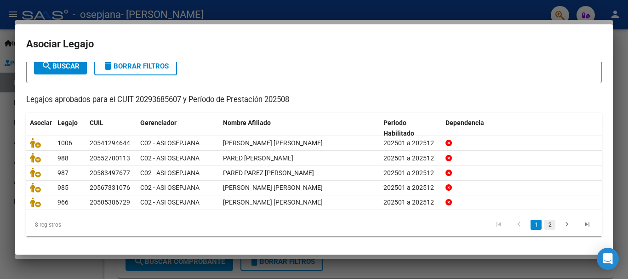
click at [546, 223] on link "2" at bounding box center [549, 225] width 11 height 10
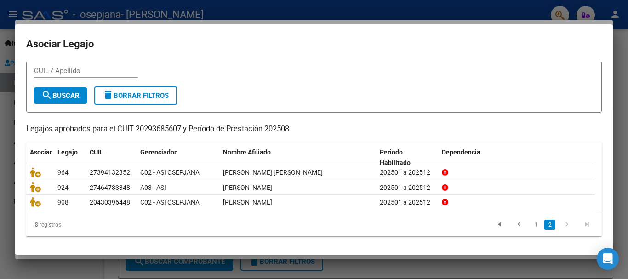
scroll to position [30, 0]
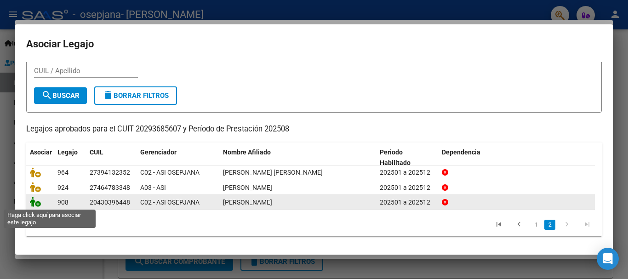
click at [35, 201] on icon at bounding box center [35, 202] width 11 height 10
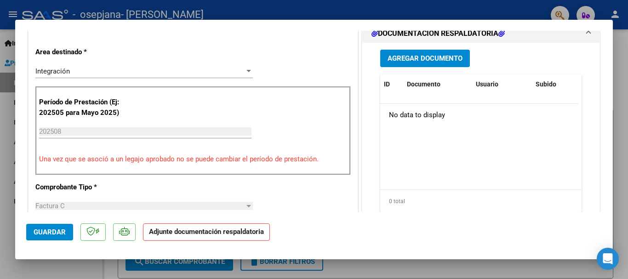
scroll to position [230, 0]
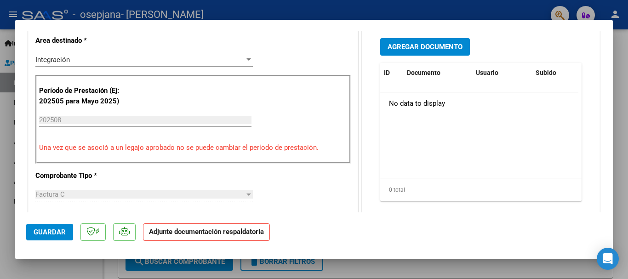
click at [427, 48] on span "Agregar Documento" at bounding box center [424, 47] width 75 height 8
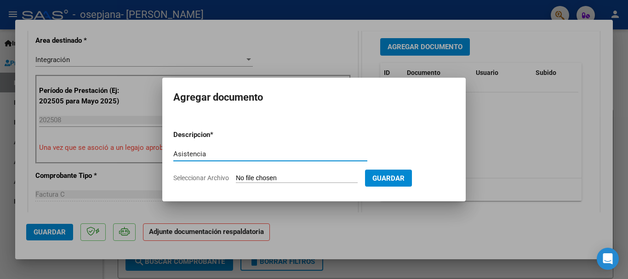
type input "Asistencia"
click at [311, 175] on input "Seleccionar Archivo" at bounding box center [297, 178] width 122 height 9
type input "C:\fakepath\Asistencia [PERSON_NAME][DATE]-.pdf"
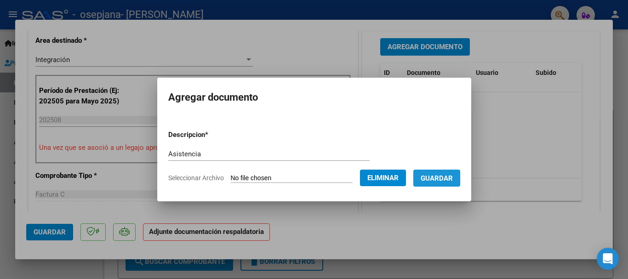
click at [437, 182] on button "Guardar" at bounding box center [436, 178] width 47 height 17
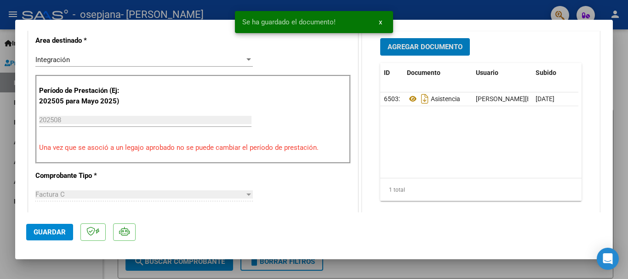
click at [67, 229] on button "Guardar" at bounding box center [49, 232] width 47 height 17
click at [169, 9] on div at bounding box center [314, 139] width 628 height 279
type input "$ 0,00"
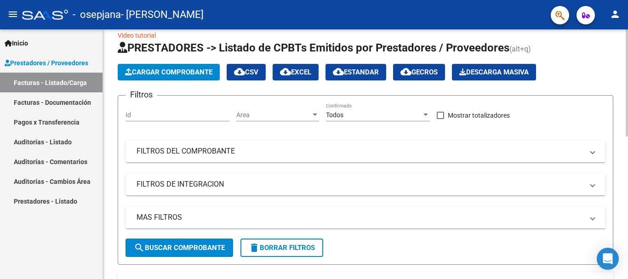
scroll to position [0, 0]
